Goal: Task Accomplishment & Management: Manage account settings

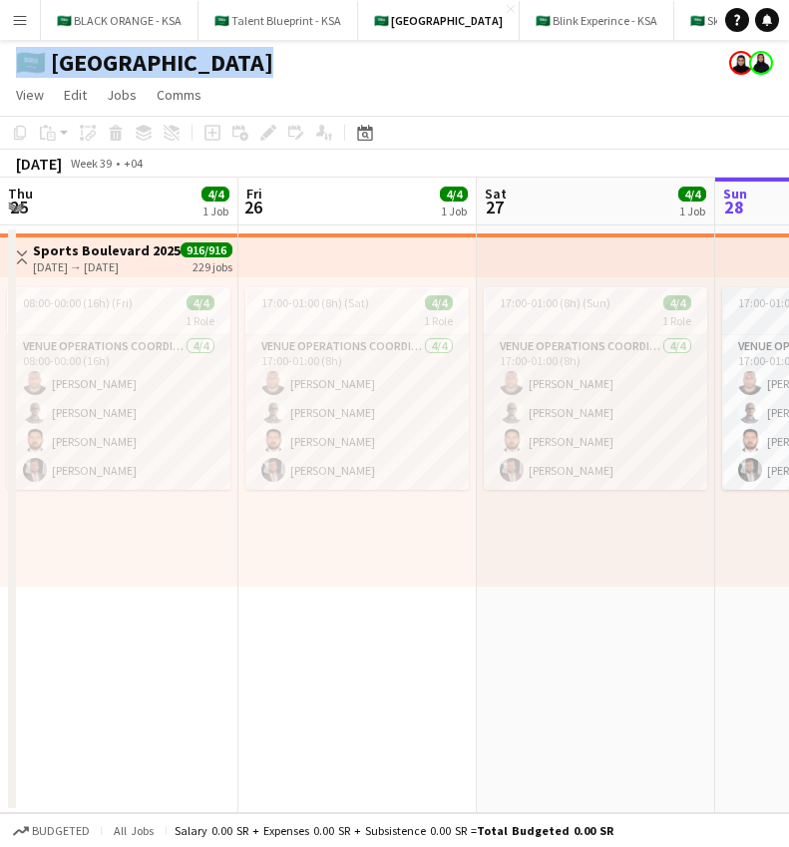
scroll to position [0, 477]
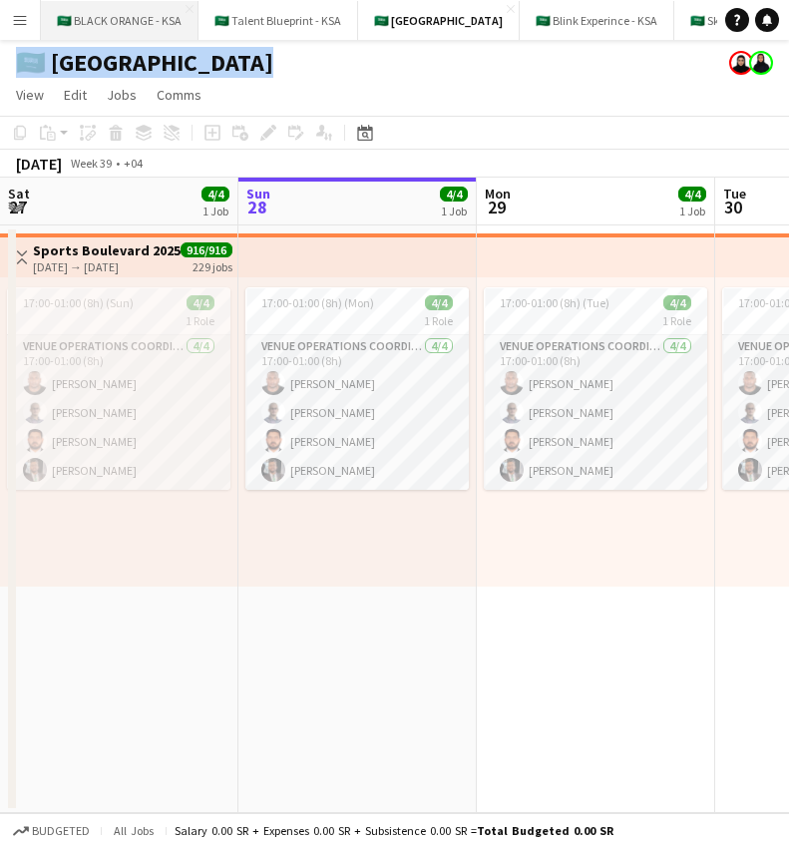
click at [122, 22] on button "🇸🇦 BLACK ORANGE - KSA Close" at bounding box center [120, 20] width 158 height 39
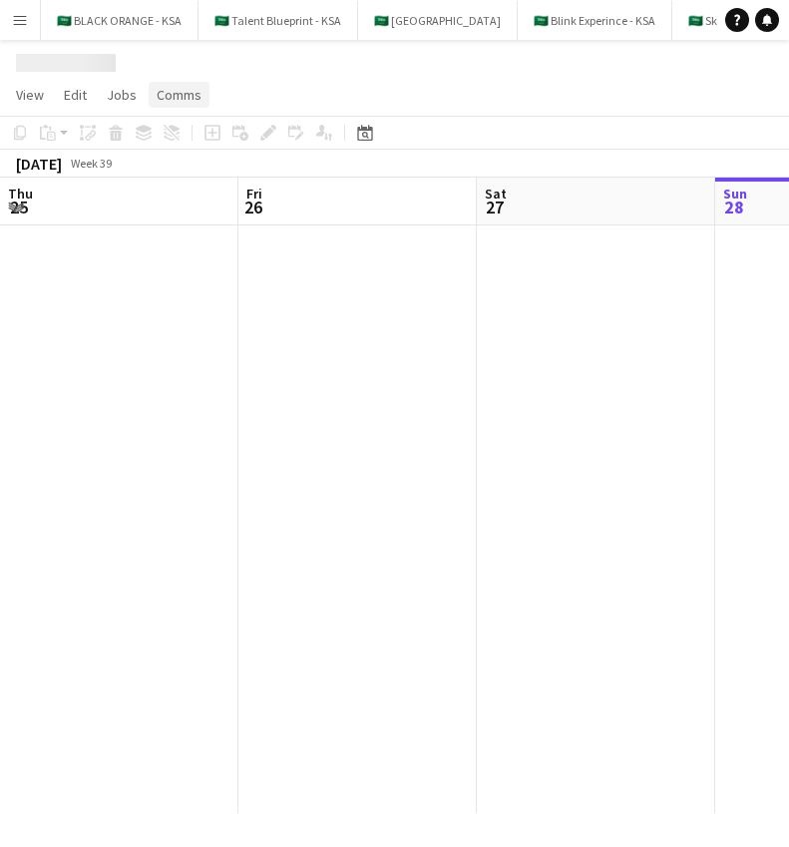
scroll to position [0, 477]
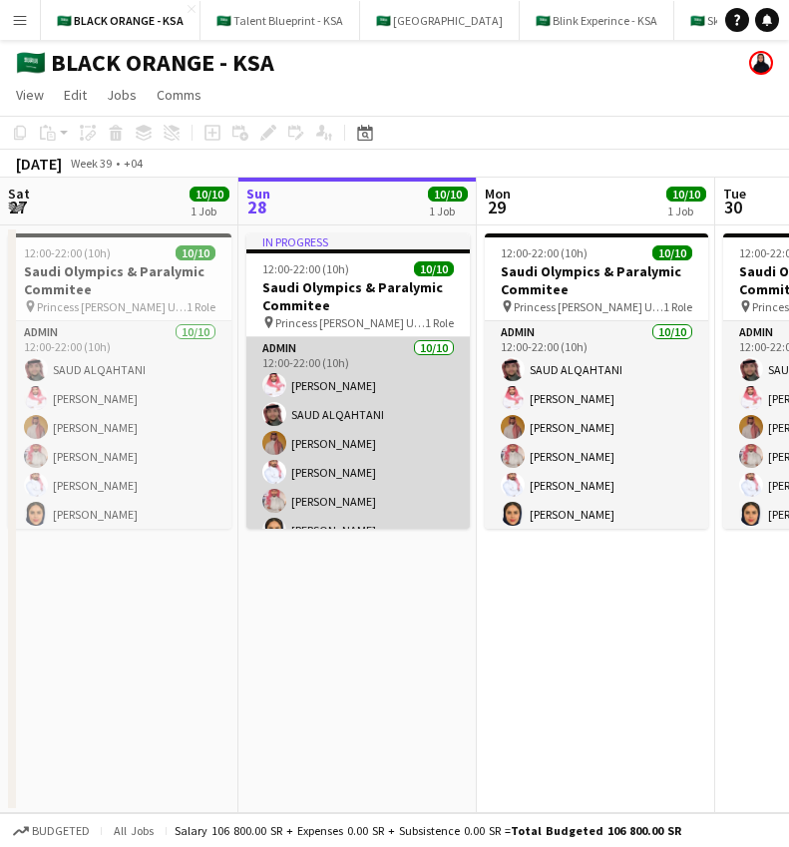
click at [345, 437] on app-card-role "Admin [DATE] 12:00-22:00 (10h) [PERSON_NAME] SAUD [PERSON_NAME] Yagmowr [PERSON…" at bounding box center [357, 501] width 223 height 328
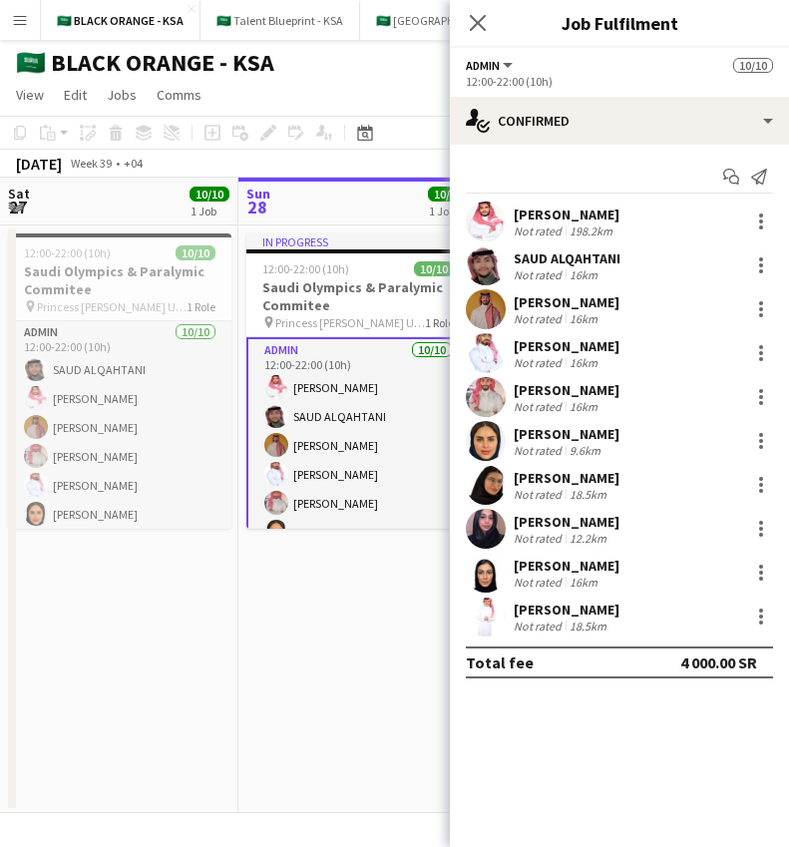
click at [355, 565] on app-date-cell "In progress 12:00-22:00 (10h) 10/10 Saudi Olympics & Paralymic Commitee pin Pri…" at bounding box center [357, 519] width 238 height 588
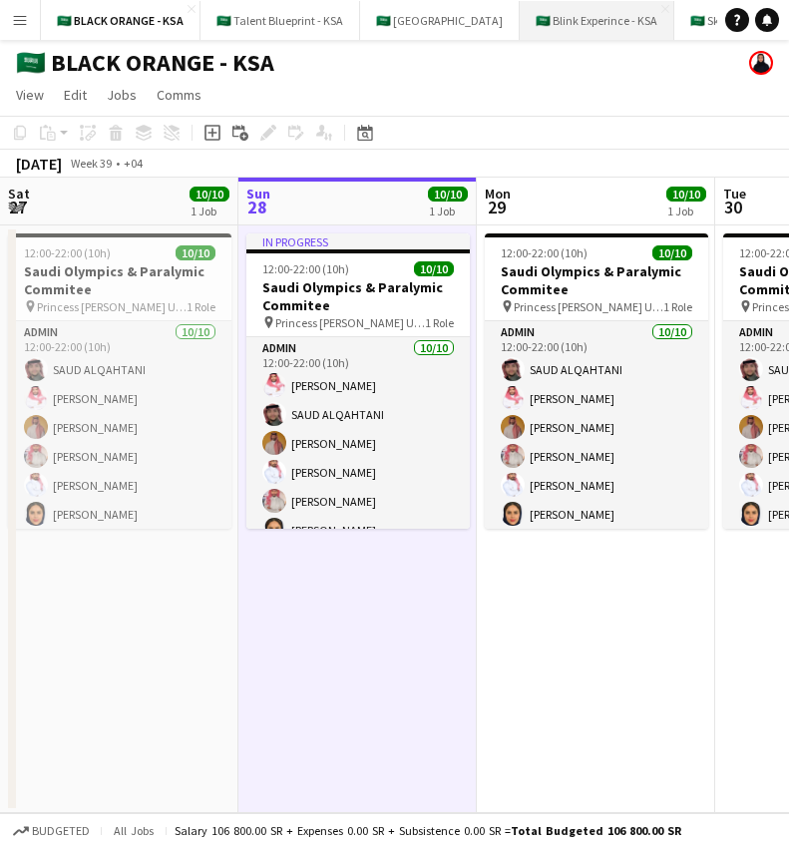
click at [591, 17] on button "🇸🇦 Blink Experince - KSA Close" at bounding box center [597, 20] width 155 height 39
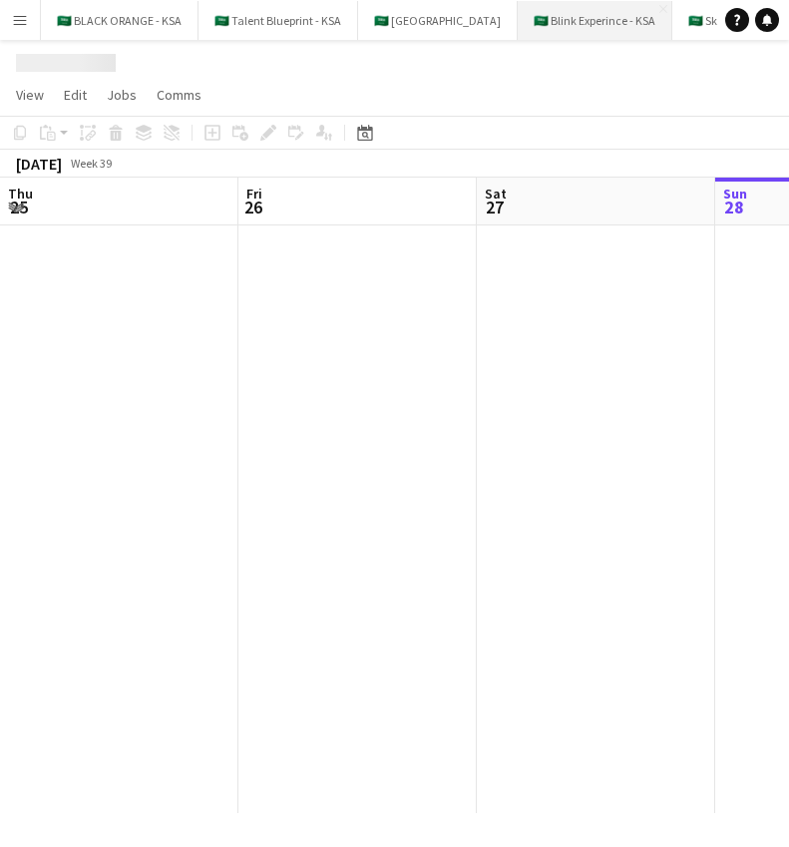
scroll to position [0, 477]
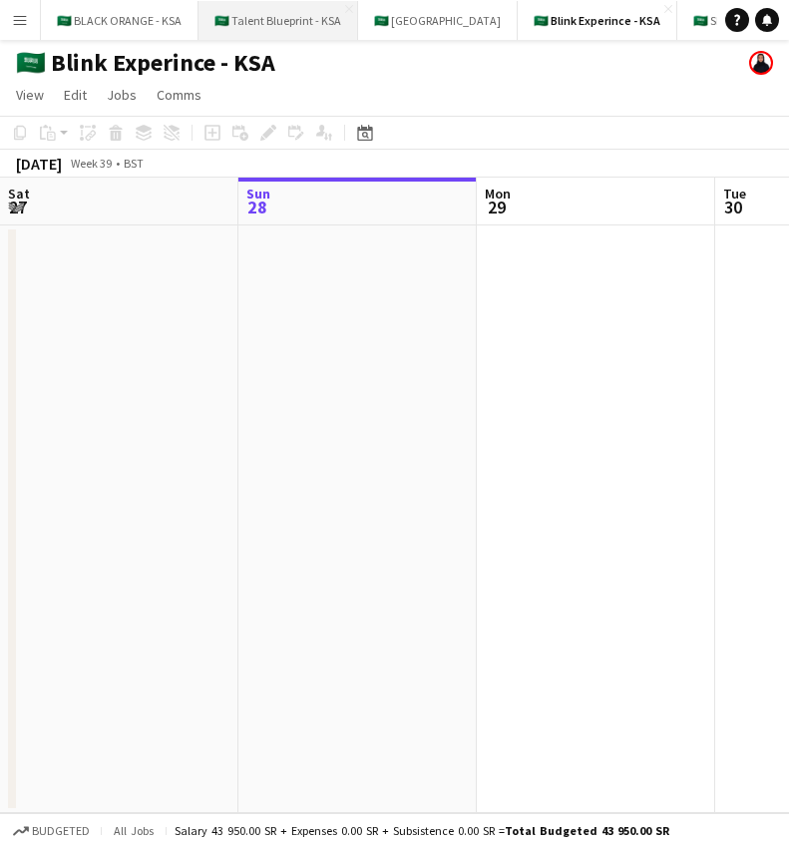
click at [305, 19] on button "🇸🇦 Talent Blueprint - KSA Close" at bounding box center [279, 20] width 160 height 39
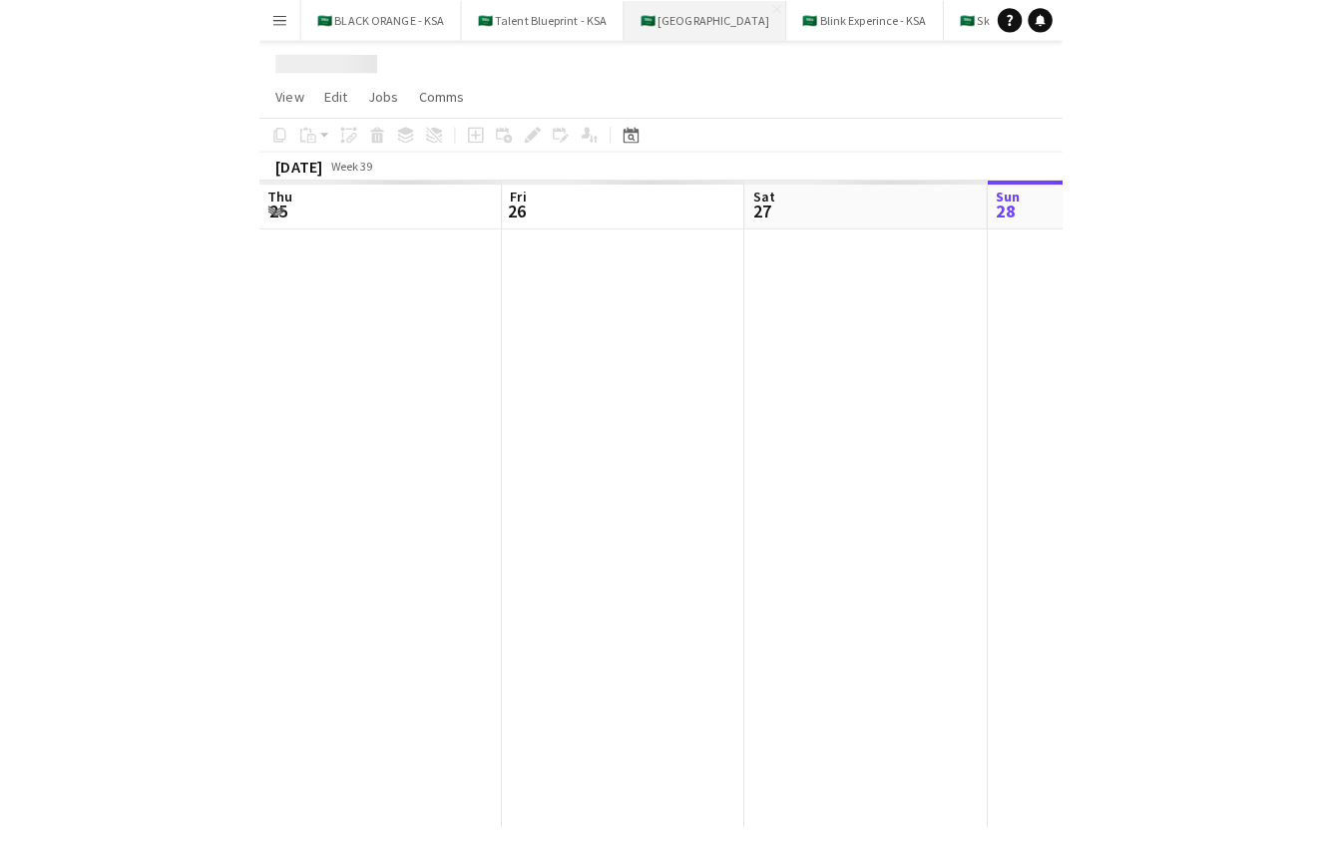
scroll to position [0, 477]
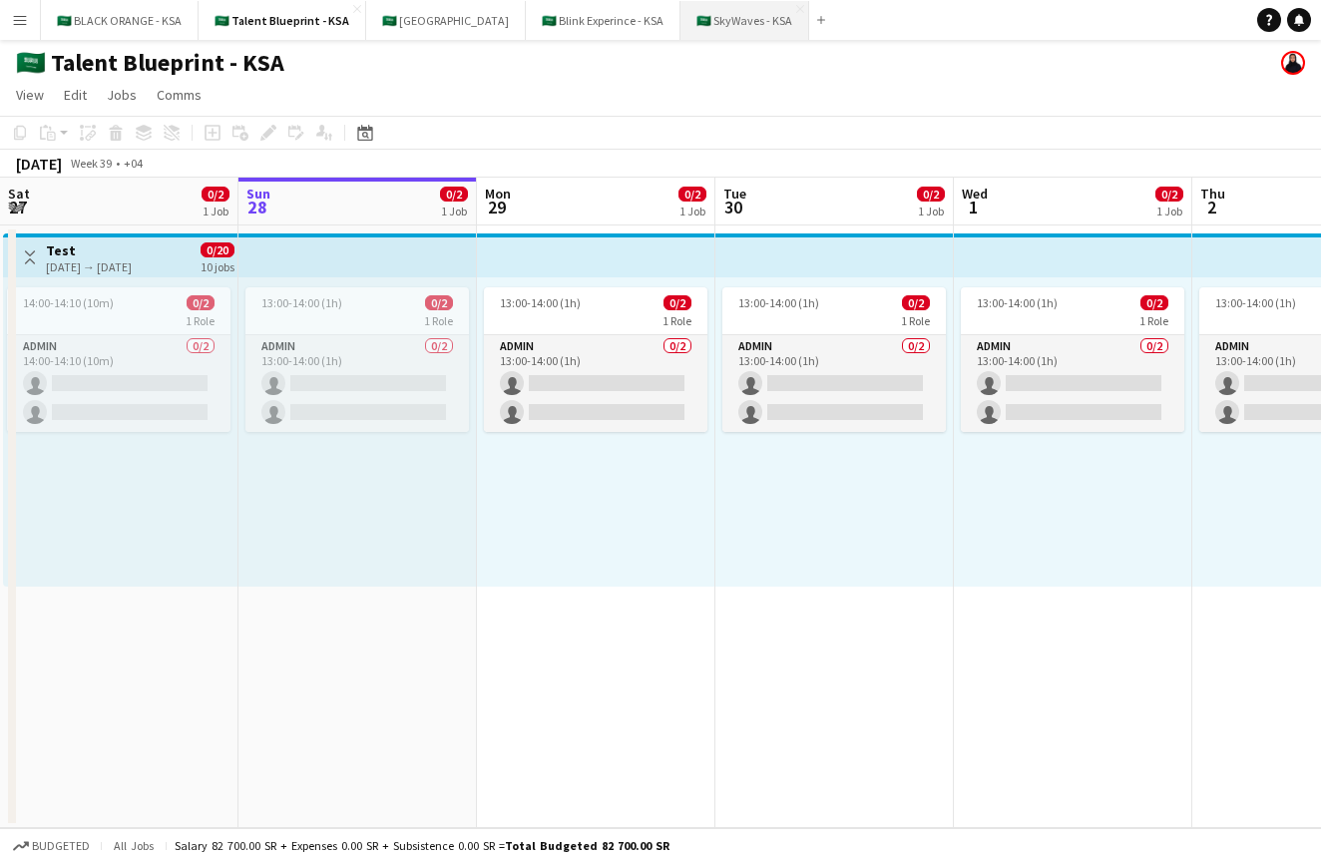
click at [714, 24] on button "🇸🇦 SkyWaves - KSA Close" at bounding box center [744, 20] width 129 height 39
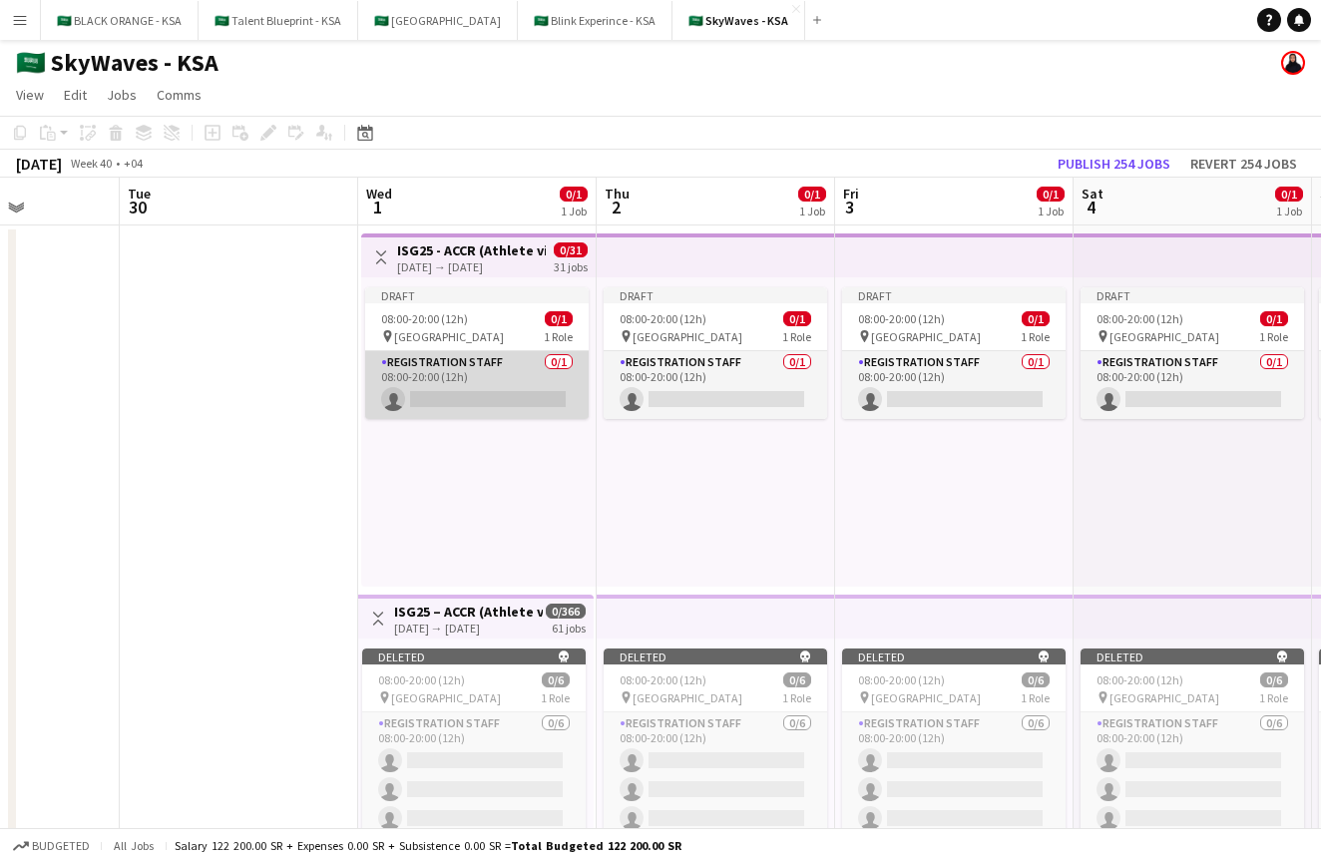
click at [510, 373] on app-card-role "Registration Staff 0/1 08:00-20:00 (12h) single-neutral-actions" at bounding box center [476, 385] width 223 height 68
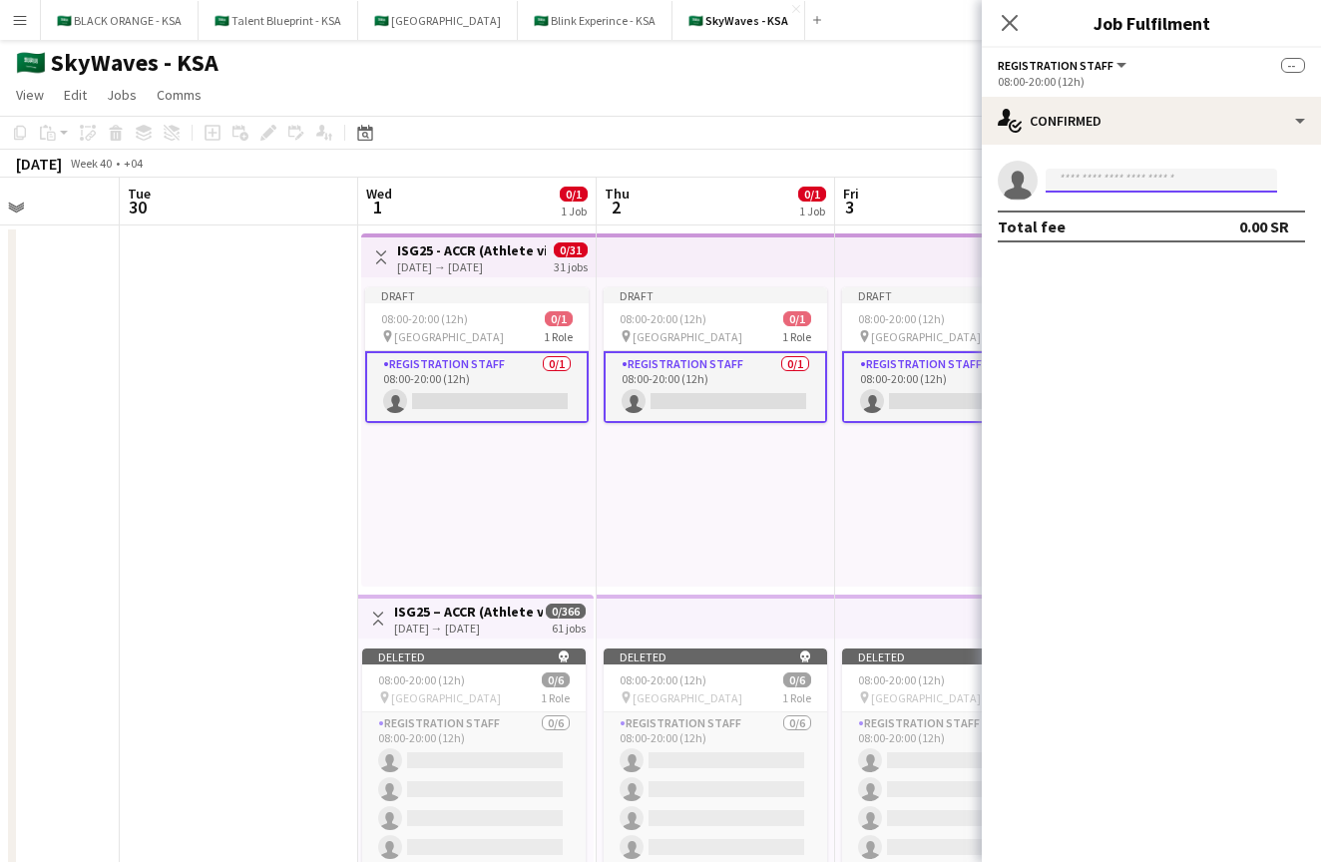
click at [788, 182] on input at bounding box center [1160, 181] width 231 height 24
click at [430, 294] on div "Draft" at bounding box center [476, 295] width 223 height 16
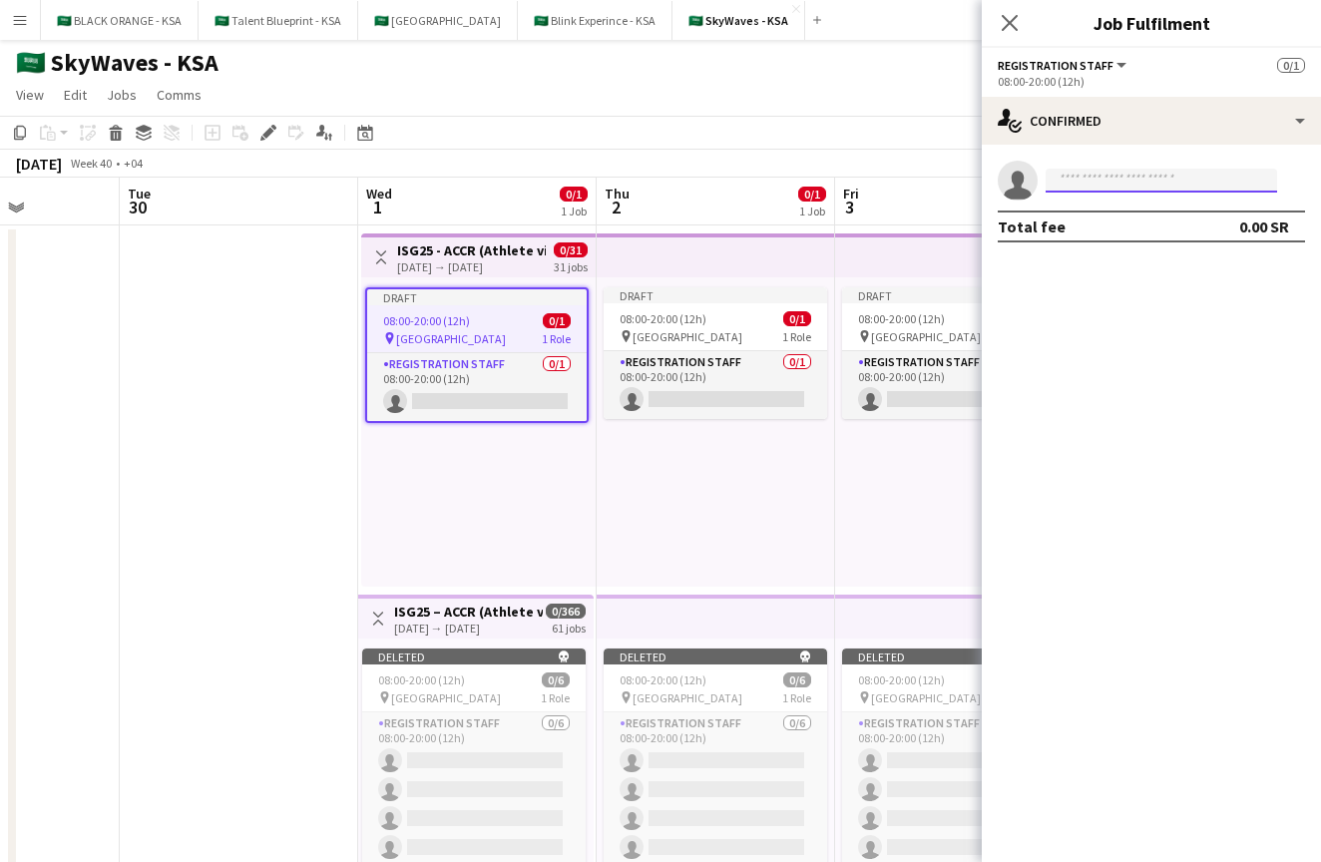
click at [788, 178] on input at bounding box center [1160, 181] width 231 height 24
